Goal: Task Accomplishment & Management: Manage account settings

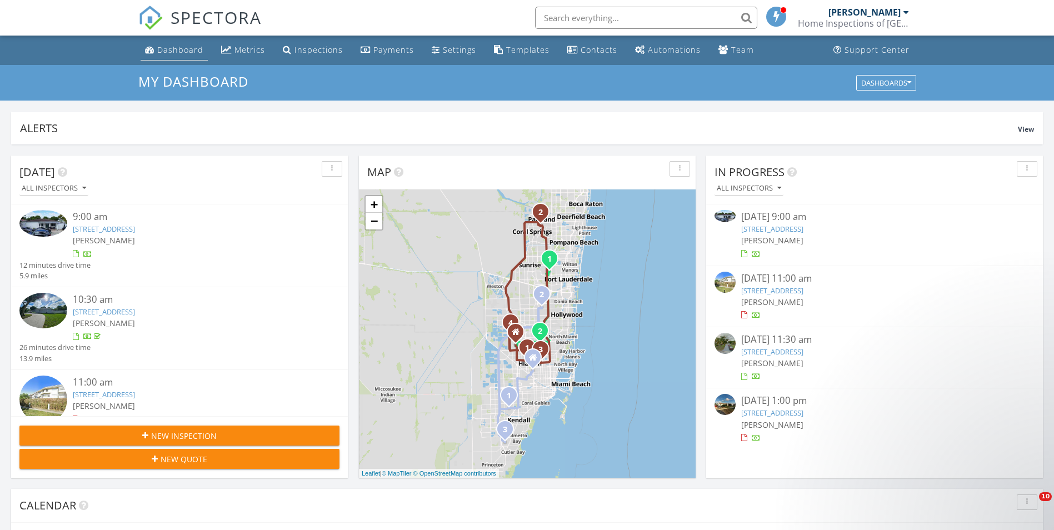
click at [160, 54] on div "Dashboard" at bounding box center [180, 49] width 46 height 11
click at [843, 284] on div "[DATE] 11:00 am" at bounding box center [874, 279] width 267 height 14
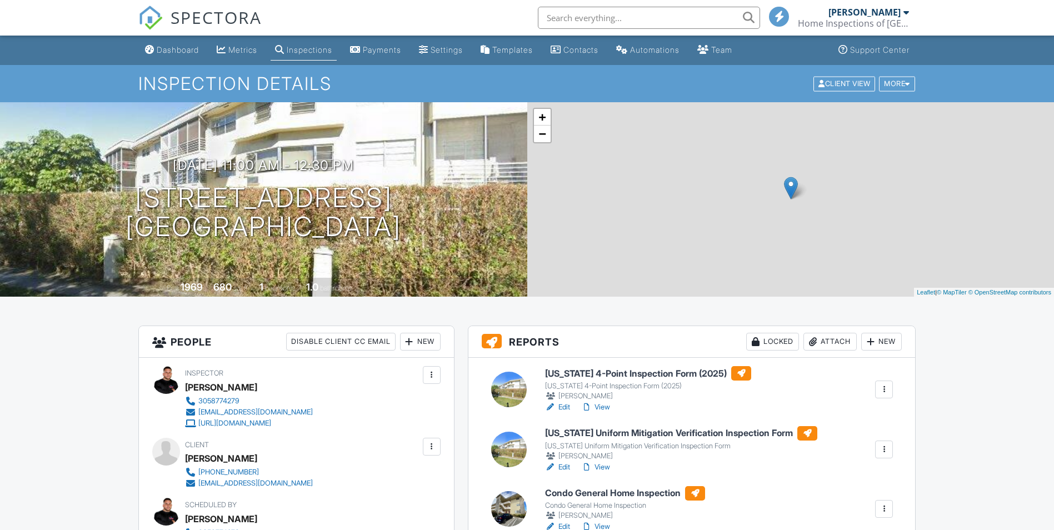
click at [560, 521] on link "Edit" at bounding box center [557, 526] width 25 height 11
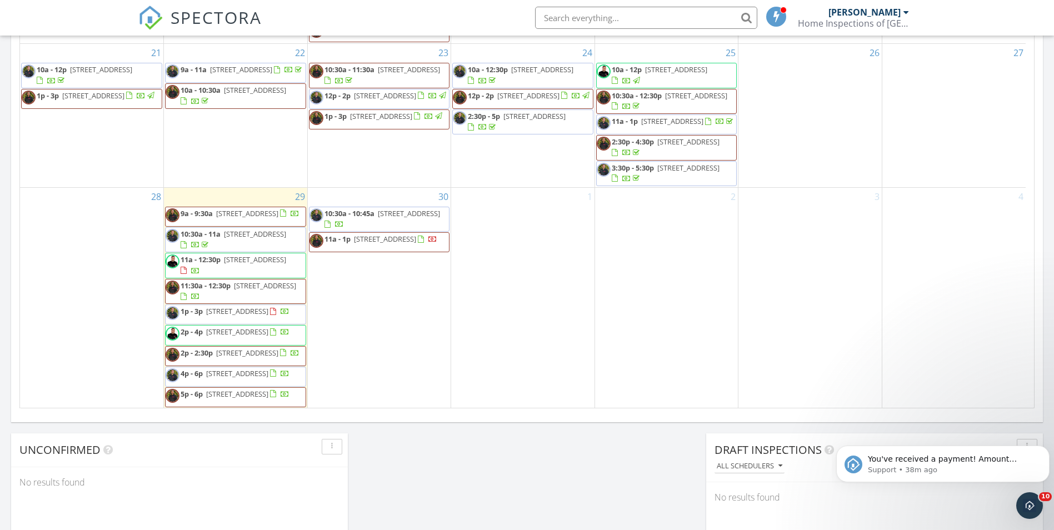
scroll to position [433, 0]
click at [389, 244] on span "[STREET_ADDRESS]" at bounding box center [385, 239] width 62 height 10
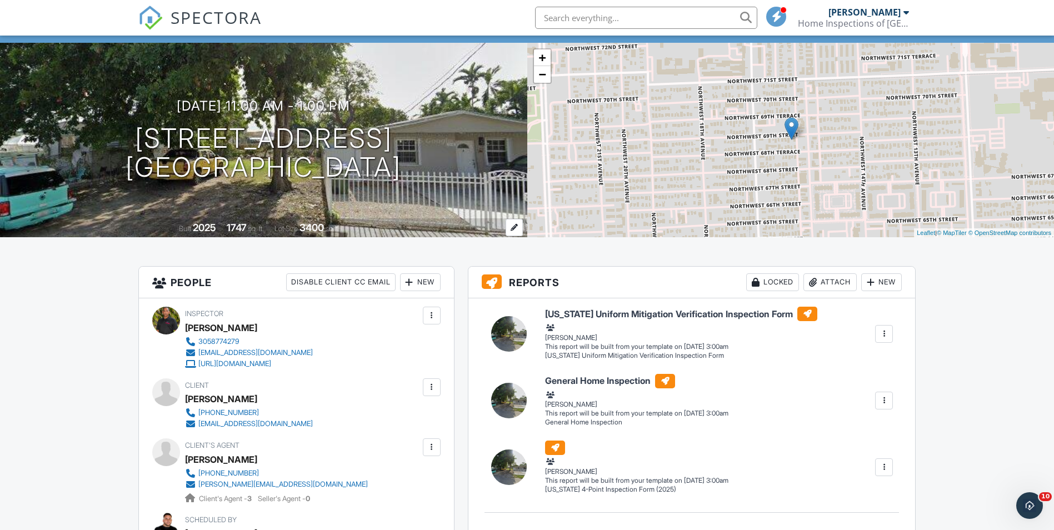
scroll to position [56, 0]
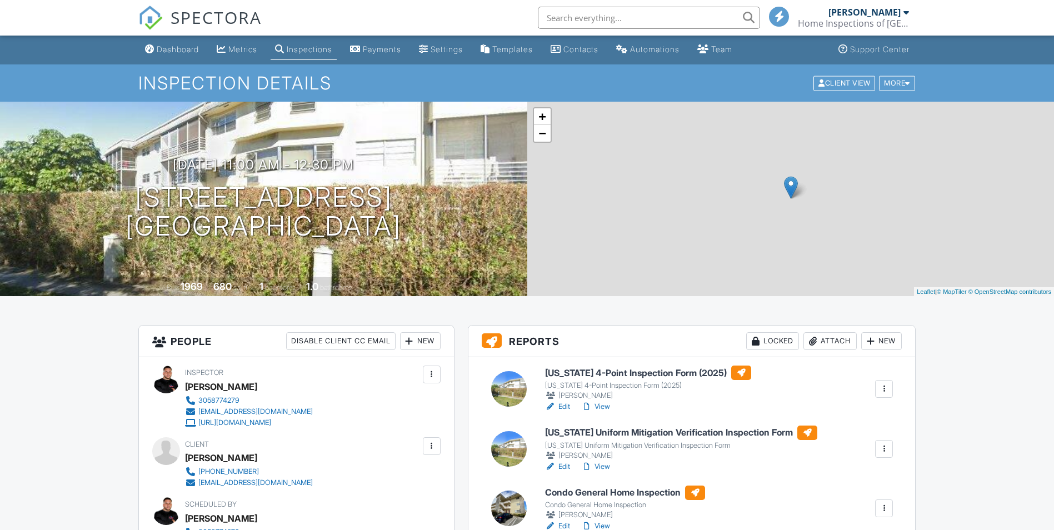
click at [564, 401] on link "Edit" at bounding box center [557, 406] width 25 height 11
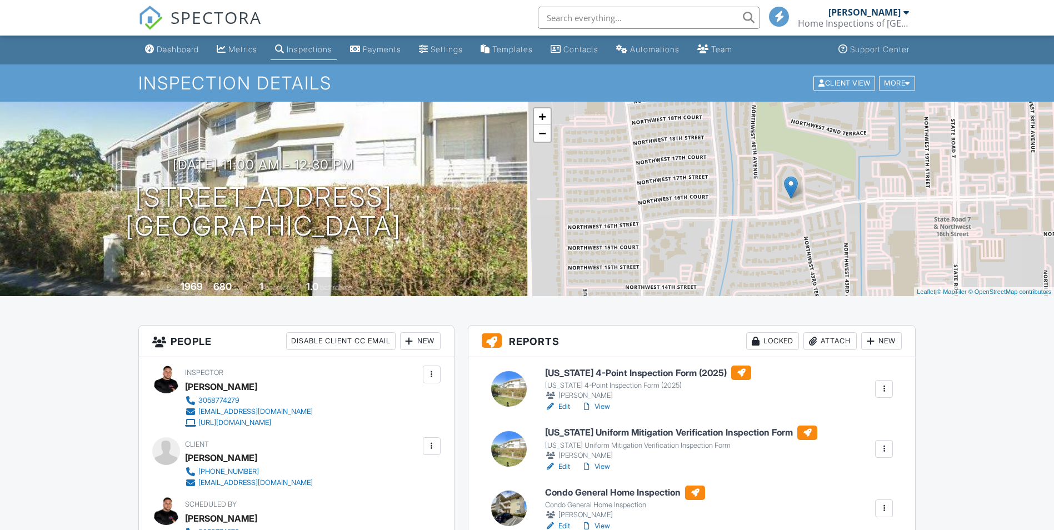
scroll to position [56, 0]
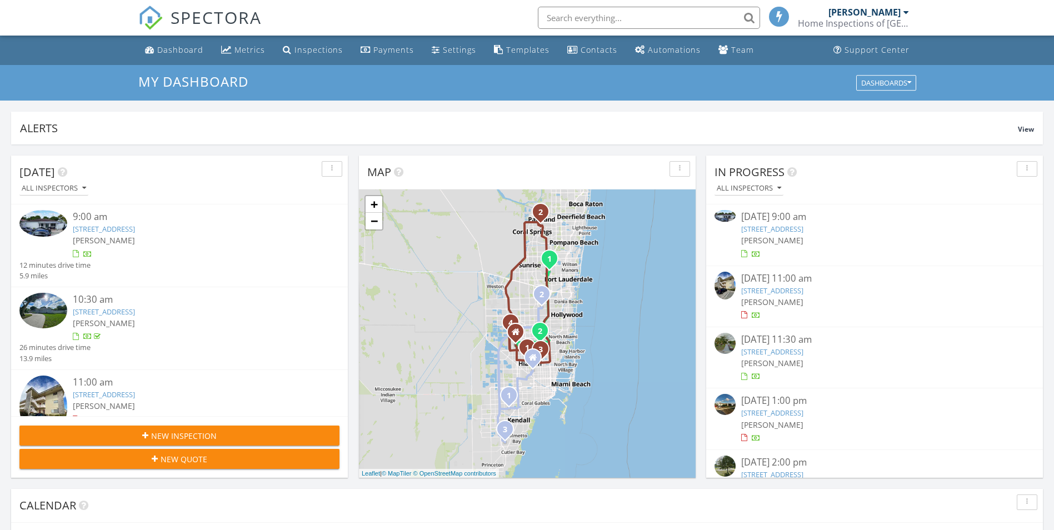
scroll to position [1028, 1071]
click at [756, 210] on div "[DATE] 9:00 am" at bounding box center [874, 217] width 267 height 14
